Goal: Communication & Community: Connect with others

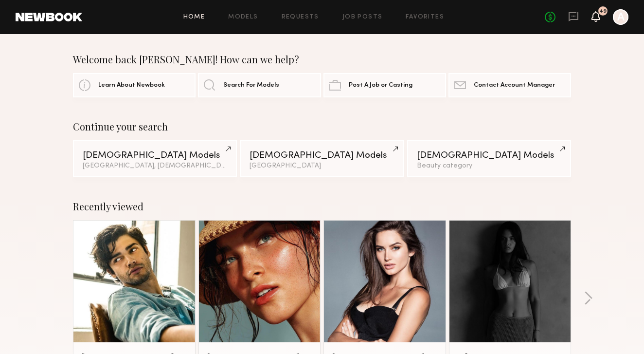
click at [599, 14] on icon at bounding box center [596, 16] width 8 height 7
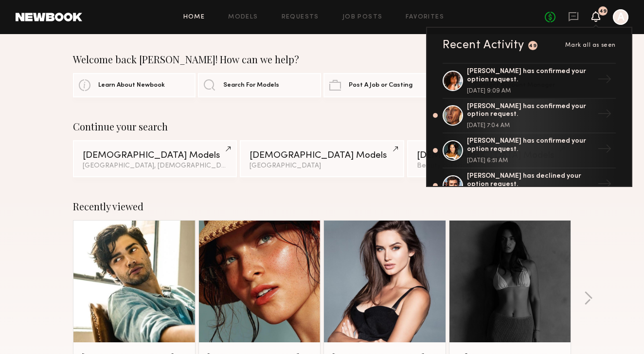
click at [571, 24] on div "No fees up to $5,000 49 Recent Activity 49 Mark all as seen [PERSON_NAME] has c…" at bounding box center [587, 17] width 84 height 16
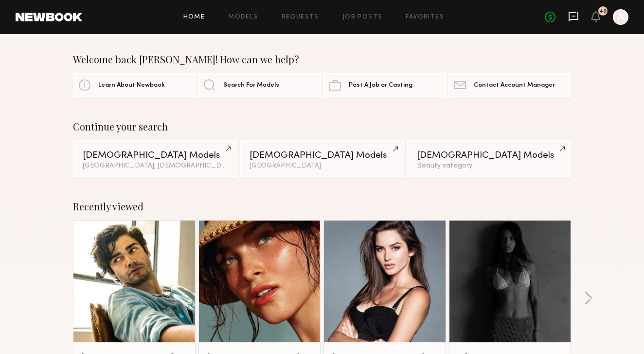
click at [573, 17] on icon at bounding box center [573, 16] width 11 height 11
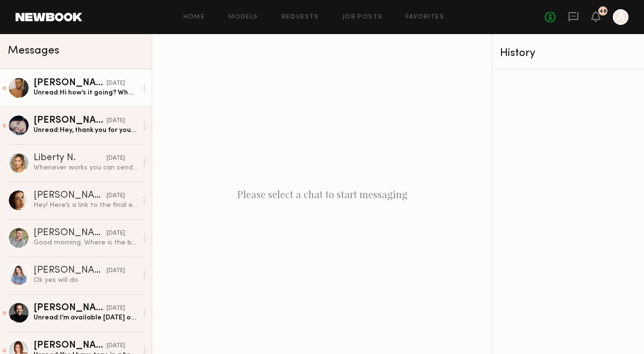
click at [90, 87] on div "[PERSON_NAME]" at bounding box center [70, 83] width 73 height 10
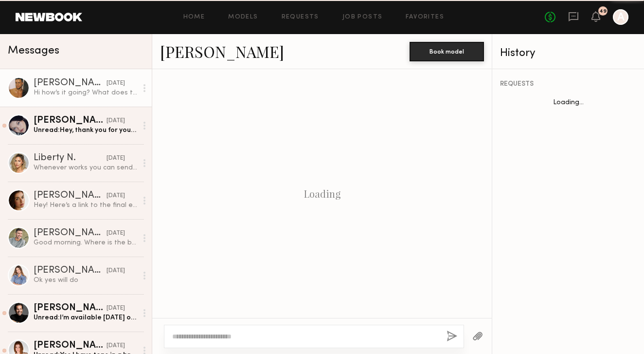
scroll to position [258, 0]
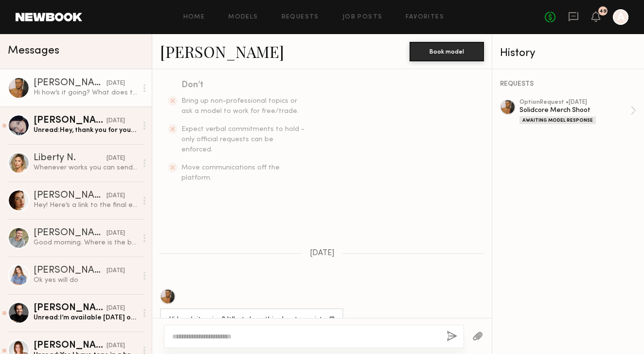
click at [230, 338] on textarea at bounding box center [305, 336] width 267 height 10
type textarea "**********"
click at [449, 335] on button "button" at bounding box center [452, 336] width 11 height 12
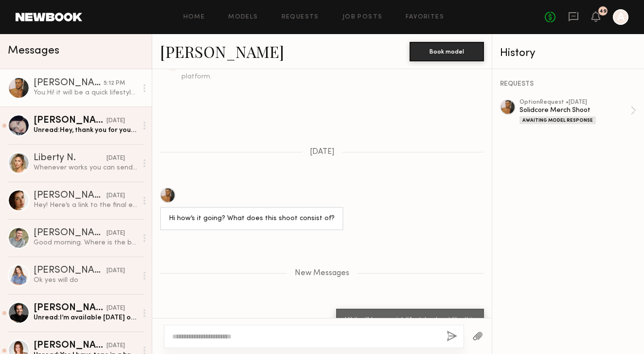
click at [479, 331] on button "button" at bounding box center [477, 336] width 11 height 12
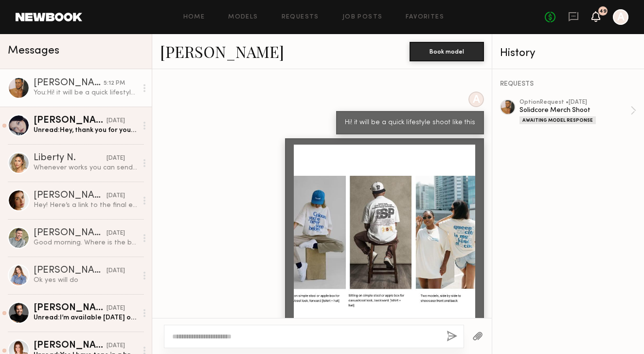
click at [594, 17] on icon at bounding box center [596, 16] width 8 height 7
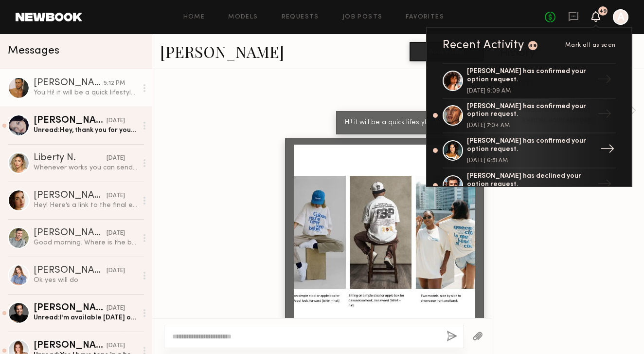
click at [581, 147] on div "[PERSON_NAME] has confirmed your option request." at bounding box center [530, 145] width 127 height 17
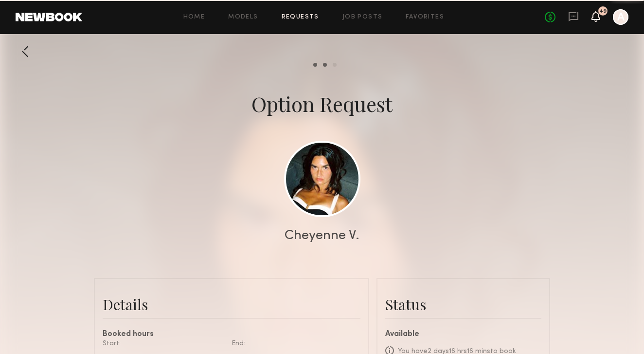
click at [600, 16] on icon at bounding box center [596, 16] width 9 height 11
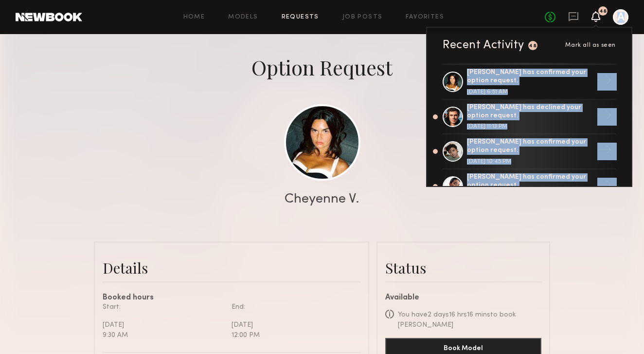
scroll to position [75, 0]
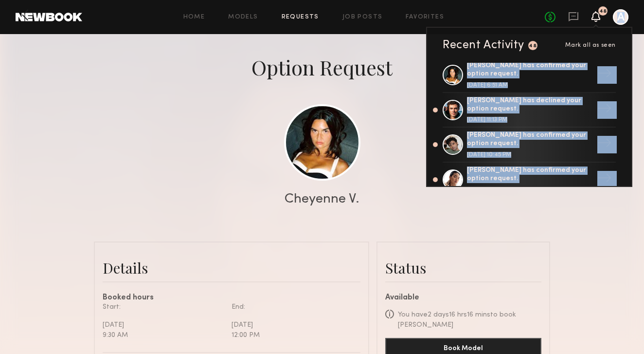
drag, startPoint x: 432, startPoint y: 154, endPoint x: 431, endPoint y: 189, distance: 35.1
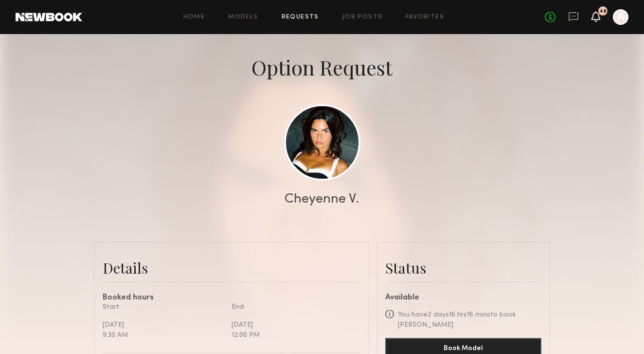
click at [599, 14] on icon at bounding box center [596, 16] width 8 height 7
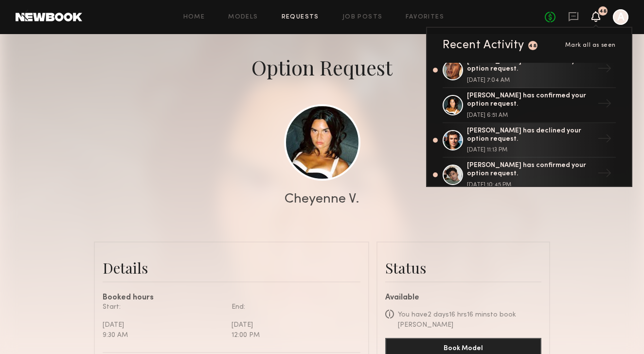
scroll to position [63, 0]
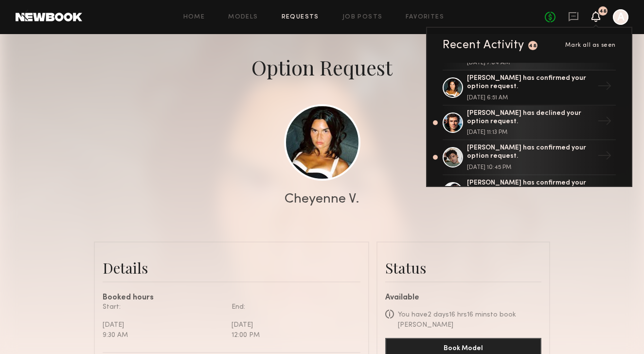
drag, startPoint x: 434, startPoint y: 158, endPoint x: 434, endPoint y: 194, distance: 36.5
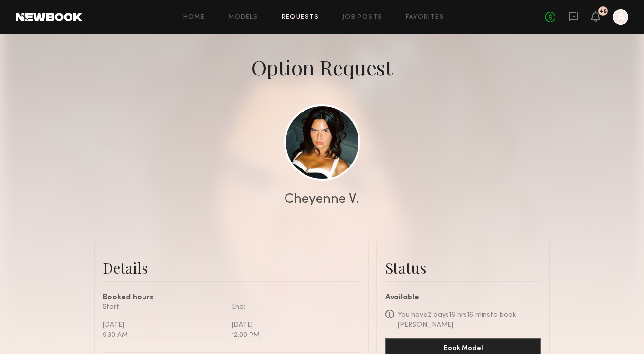
click at [571, 96] on div at bounding box center [322, 158] width 644 height 389
click at [597, 15] on icon at bounding box center [596, 16] width 8 height 7
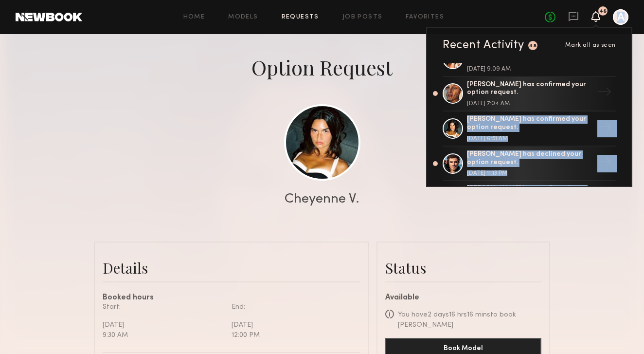
scroll to position [28, 0]
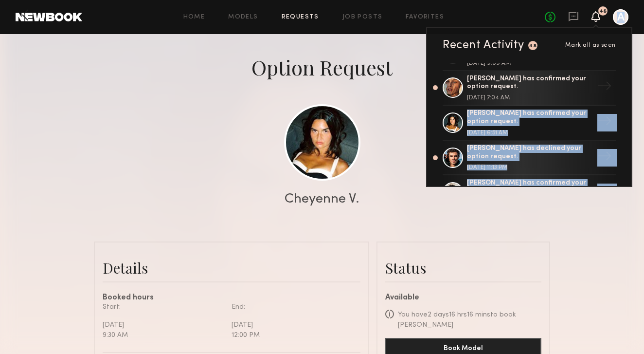
drag, startPoint x: 437, startPoint y: 161, endPoint x: 441, endPoint y: 187, distance: 27.0
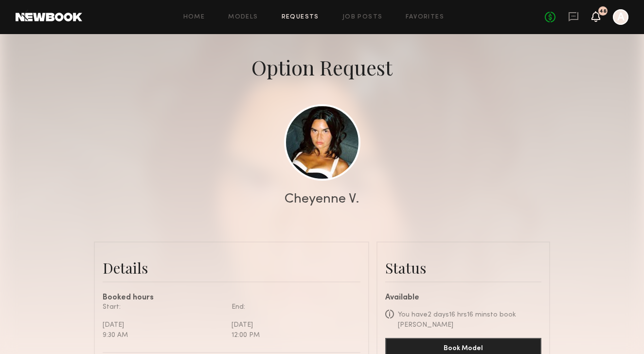
click at [593, 16] on icon at bounding box center [596, 16] width 8 height 7
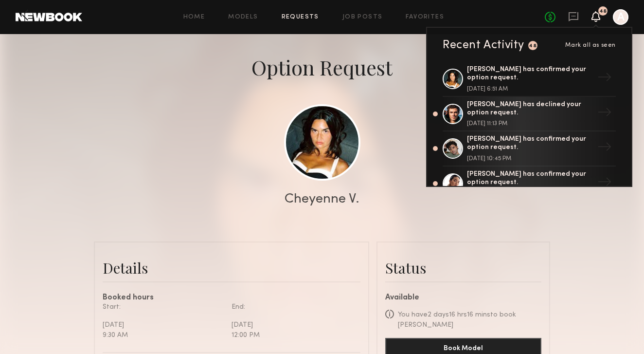
scroll to position [101, 0]
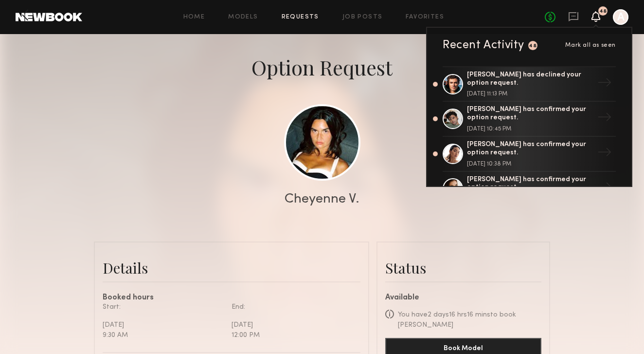
drag, startPoint x: 617, startPoint y: 96, endPoint x: 618, endPoint y: 190, distance: 93.9
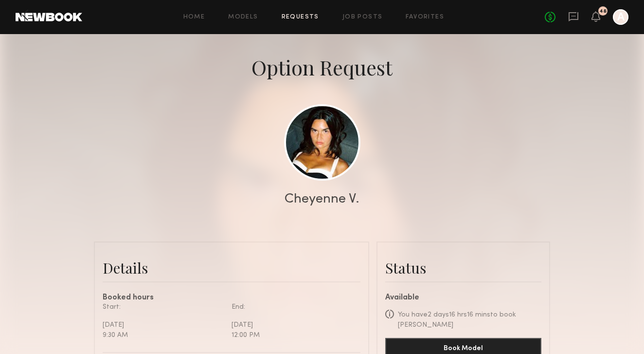
click at [601, 23] on div "No fees up to $5,000 48 A" at bounding box center [587, 17] width 84 height 16
click at [596, 17] on icon at bounding box center [596, 16] width 8 height 7
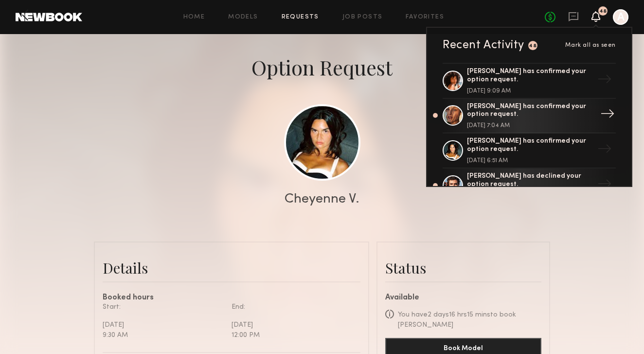
drag, startPoint x: 590, startPoint y: 109, endPoint x: 590, endPoint y: 129, distance: 20.9
click at [582, 160] on div "[DATE] 6:51 AM" at bounding box center [530, 161] width 127 height 6
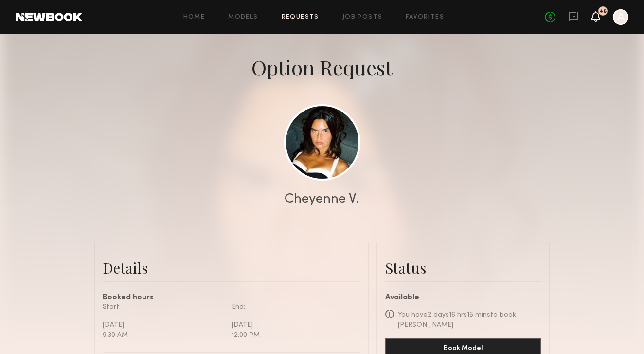
click at [599, 15] on icon at bounding box center [596, 16] width 8 height 7
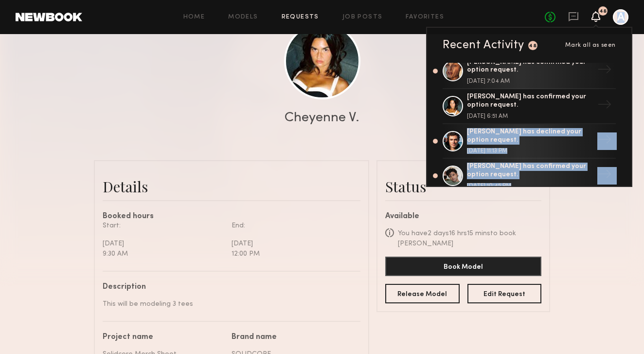
scroll to position [56, 0]
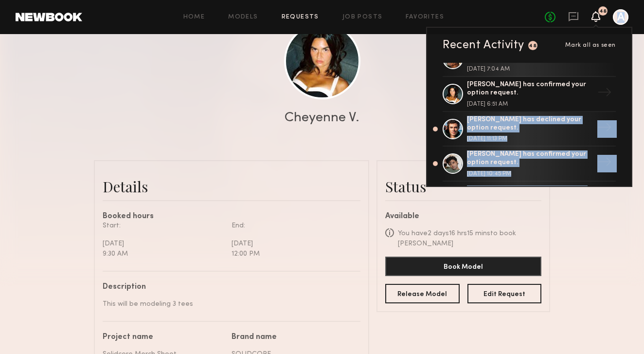
drag, startPoint x: 623, startPoint y: 158, endPoint x: 621, endPoint y: 191, distance: 33.2
click at [621, 191] on common-layout "Home Models Requests Job Posts Favorites Sign Out No fees up to $5,000 48 Recen…" at bounding box center [322, 333] width 644 height 902
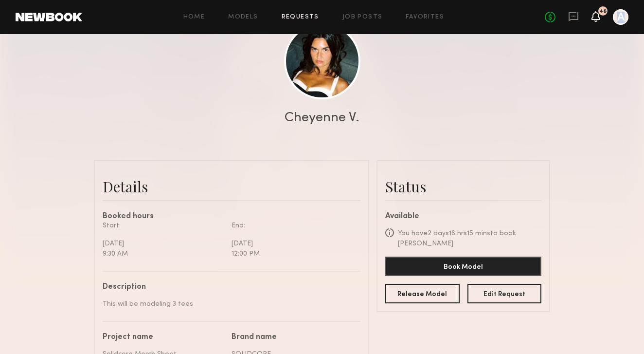
click at [596, 13] on icon at bounding box center [596, 16] width 8 height 7
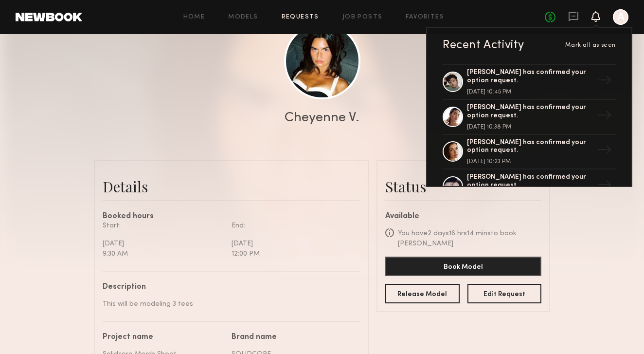
scroll to position [141, 0]
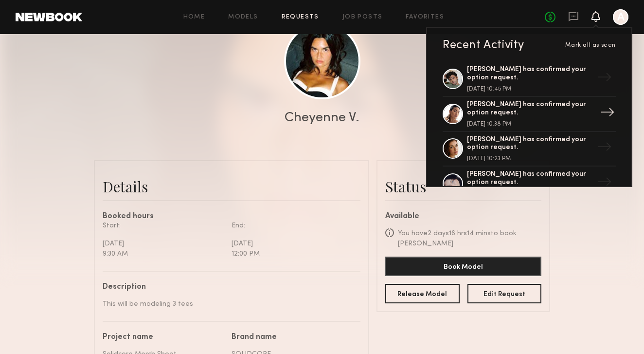
click at [567, 111] on div "[PERSON_NAME] has confirmed your option request." at bounding box center [530, 109] width 127 height 17
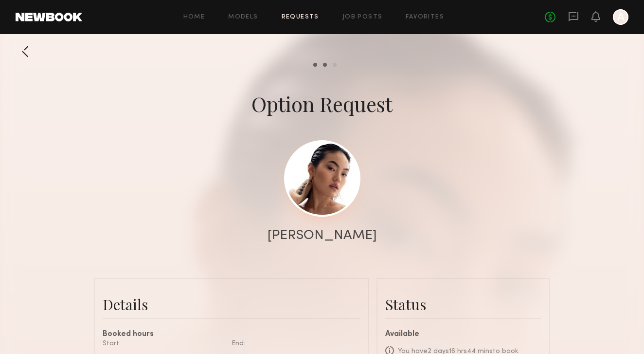
click at [323, 181] on link at bounding box center [322, 178] width 76 height 76
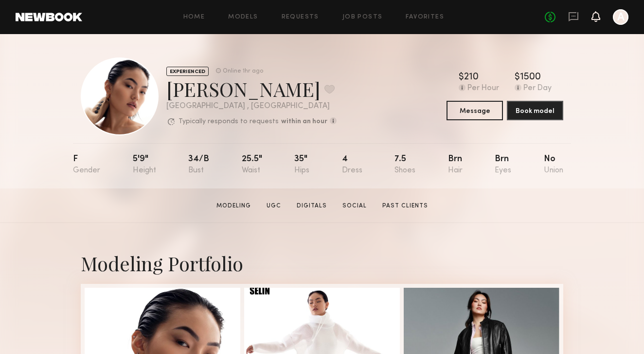
click at [596, 17] on icon at bounding box center [596, 16] width 8 height 7
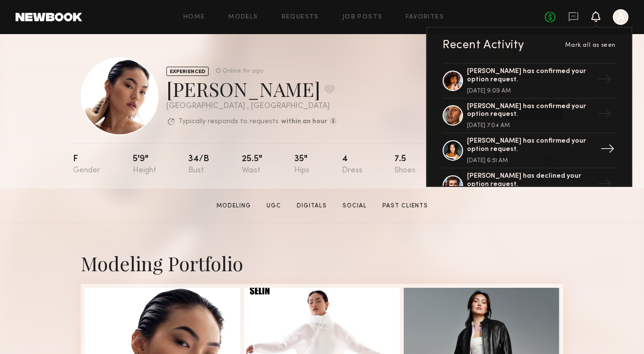
drag, startPoint x: 606, startPoint y: 119, endPoint x: 606, endPoint y: 146, distance: 27.3
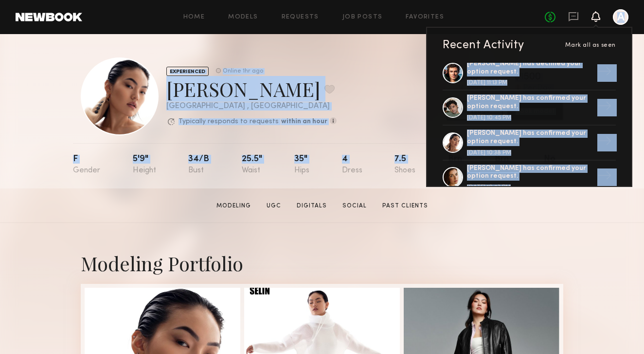
scroll to position [122, 0]
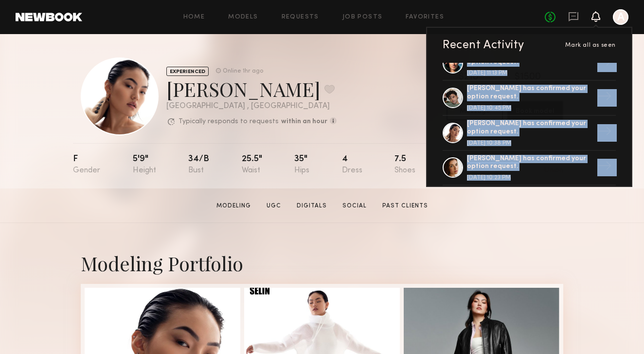
drag, startPoint x: 628, startPoint y: 119, endPoint x: 626, endPoint y: 183, distance: 64.3
click at [626, 183] on div "Emely M. has confirmed your option request. September 03, 2025 @ 9:09 AM → Nico…" at bounding box center [529, 124] width 204 height 123
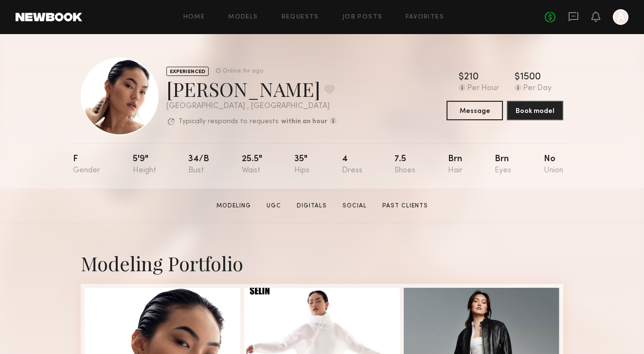
drag, startPoint x: 589, startPoint y: 26, endPoint x: 593, endPoint y: 23, distance: 5.3
click at [591, 26] on header "Home Models Requests Job Posts Favorites Sign Out No fees up to $5,000 A" at bounding box center [322, 17] width 644 height 34
click at [599, 17] on icon at bounding box center [596, 16] width 8 height 7
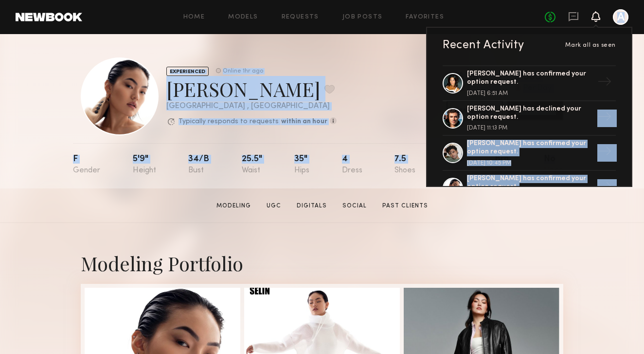
scroll to position [113, 0]
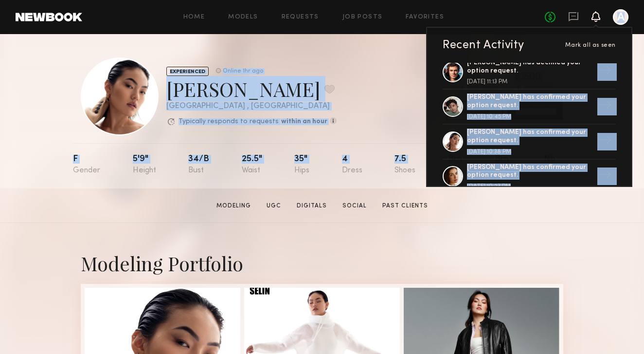
drag, startPoint x: 628, startPoint y: 168, endPoint x: 628, endPoint y: 195, distance: 26.8
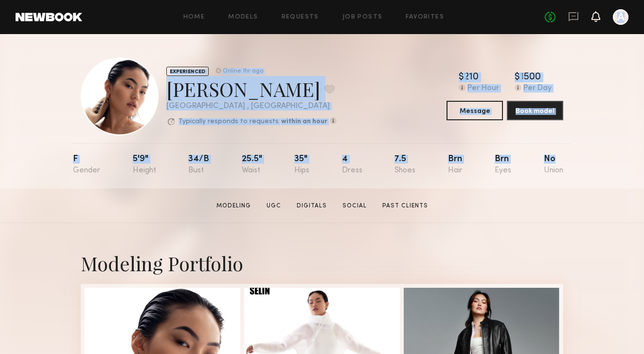
click at [592, 19] on icon at bounding box center [596, 16] width 8 height 7
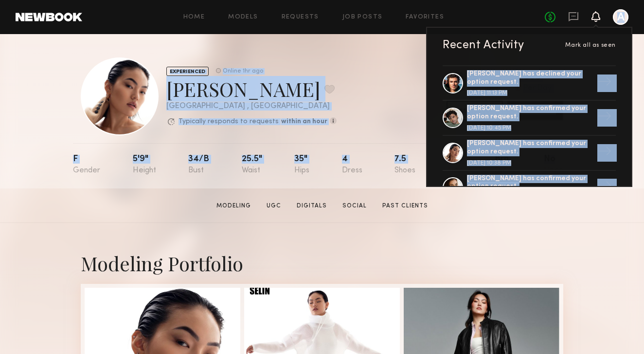
scroll to position [111, 0]
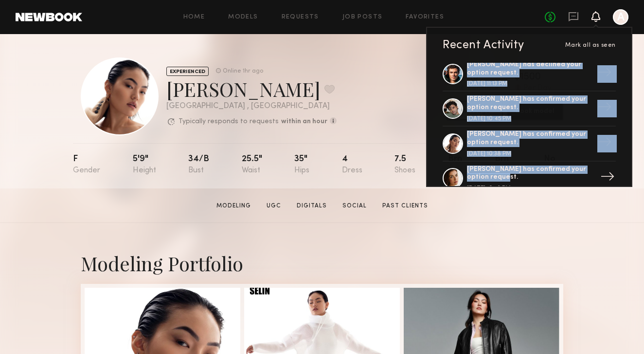
drag, startPoint x: 625, startPoint y: 152, endPoint x: 565, endPoint y: 170, distance: 62.6
click at [565, 170] on div "Emely M. has confirmed your option request. September 03, 2025 @ 9:09 AM → Nico…" at bounding box center [529, 124] width 204 height 123
